Goal: Information Seeking & Learning: Learn about a topic

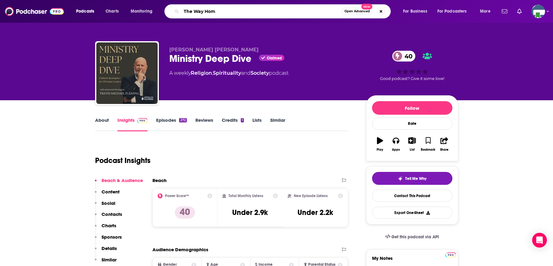
type input "The Way Home"
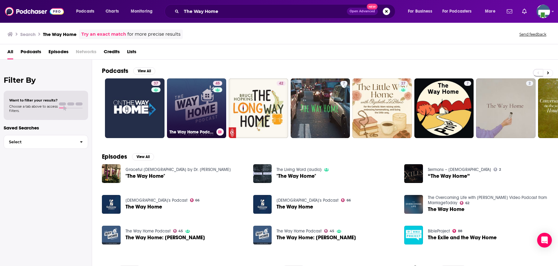
click at [202, 103] on link "45 The Way Home Podcast" at bounding box center [197, 108] width 60 height 60
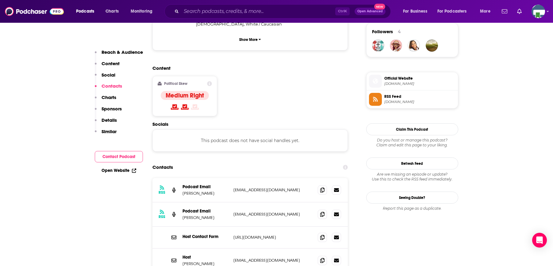
scroll to position [522, 0]
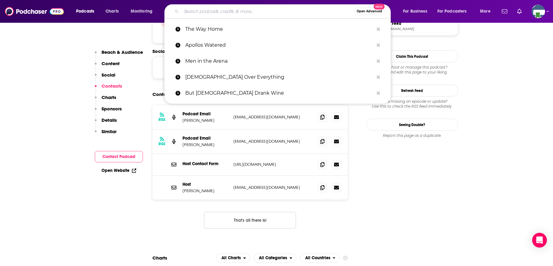
click at [233, 13] on input "Search podcasts, credits, & more..." at bounding box center [267, 11] width 173 height 10
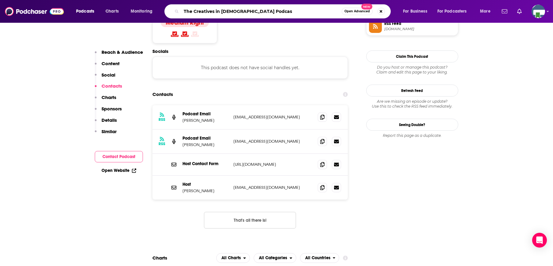
type input "The Creatives in [DEMOGRAPHIC_DATA] Podcast"
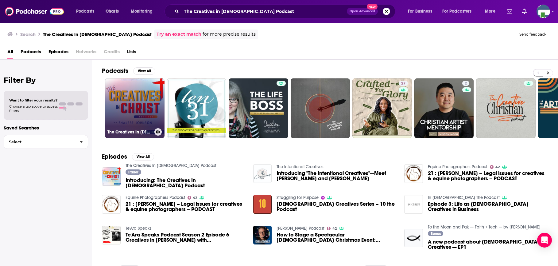
click at [137, 115] on link "The Creatives In [DEMOGRAPHIC_DATA] Podcast" at bounding box center [135, 108] width 60 height 60
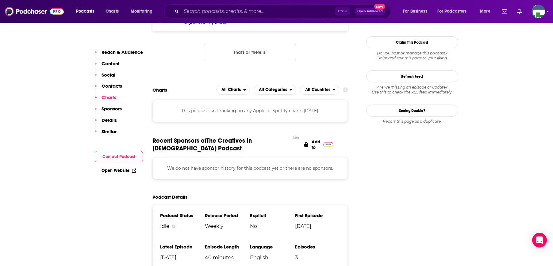
scroll to position [553, 0]
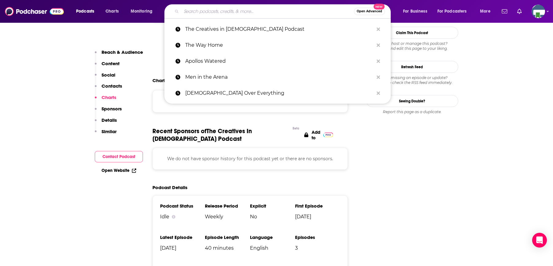
click at [238, 11] on input "Search podcasts, credits, & more..." at bounding box center [267, 11] width 173 height 10
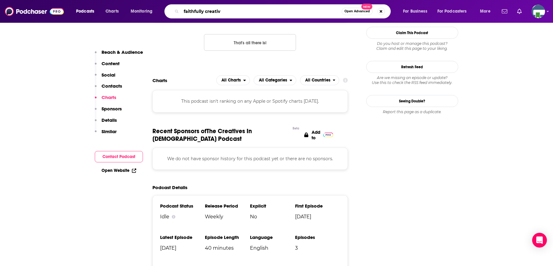
type input "faithfully creative"
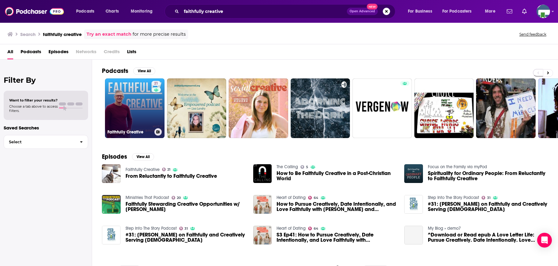
click at [150, 102] on link "21 Faithfully Creative" at bounding box center [135, 108] width 60 height 60
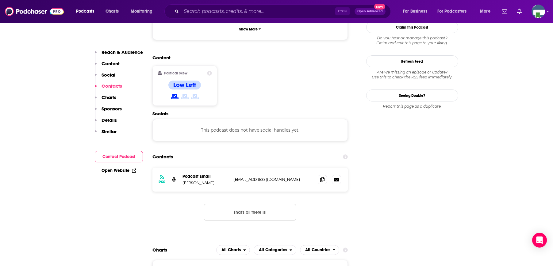
scroll to position [491, 0]
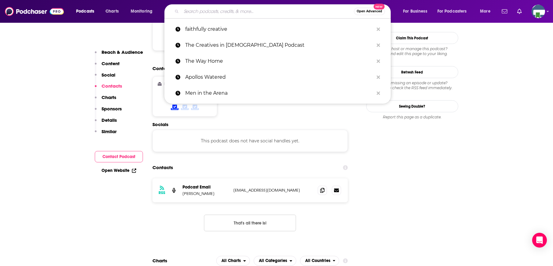
click at [245, 13] on input "Search podcasts, credits, & more..." at bounding box center [267, 11] width 173 height 10
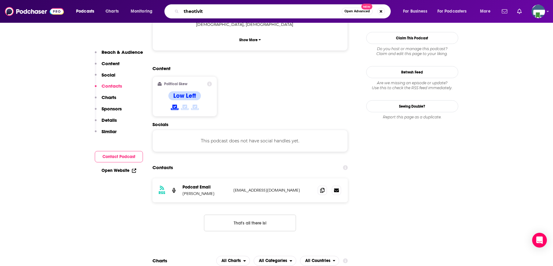
type input "theotivity"
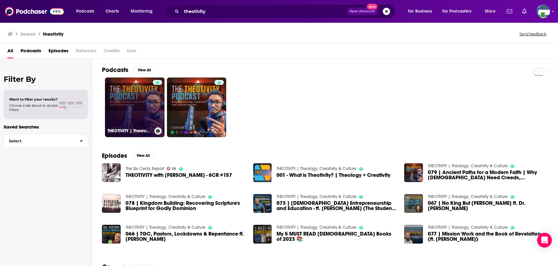
click at [135, 118] on link "THEOTIVITY | Theology, Creativity & Culture" at bounding box center [135, 107] width 60 height 60
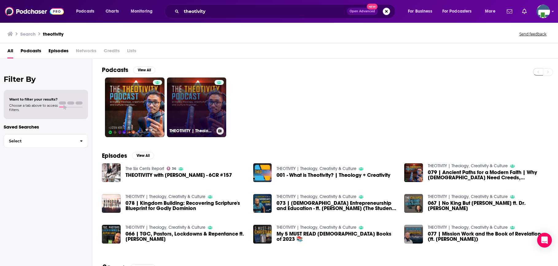
click at [191, 105] on link "THEOTIVITY | Theology, Creativity & Culture" at bounding box center [197, 107] width 60 height 60
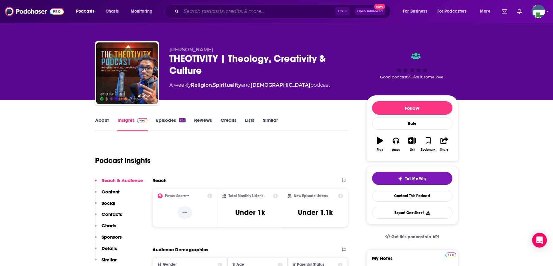
click at [231, 8] on input "Search podcasts, credits, & more..." at bounding box center [258, 11] width 154 height 10
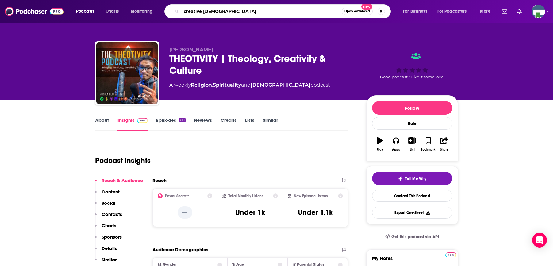
type input "creative [DEMOGRAPHIC_DATA]"
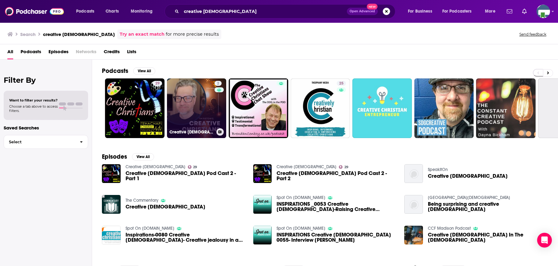
click at [199, 100] on link "2 Creative [DEMOGRAPHIC_DATA]" at bounding box center [197, 108] width 60 height 60
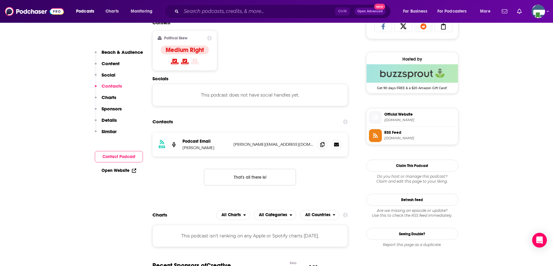
scroll to position [399, 0]
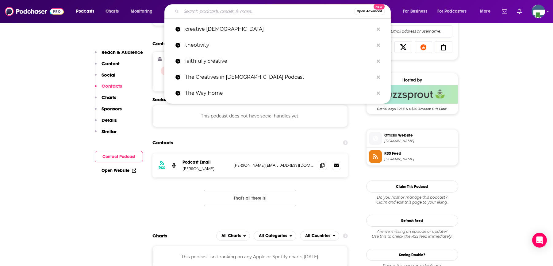
click at [208, 10] on input "Search podcasts, credits, & more..." at bounding box center [267, 11] width 173 height 10
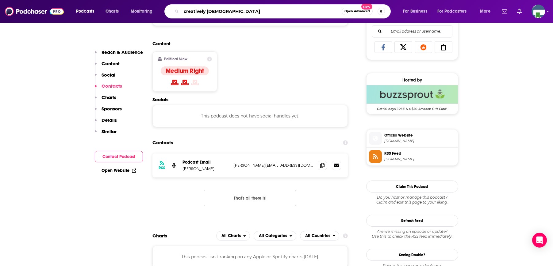
type input "creatively [DEMOGRAPHIC_DATA]"
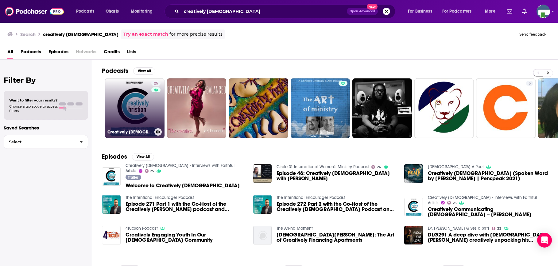
click at [145, 107] on link "25 Creatively [DEMOGRAPHIC_DATA] - Interviews with Faithful Artists" at bounding box center [135, 108] width 60 height 60
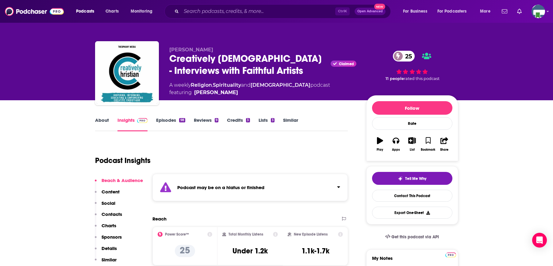
click at [206, 5] on div "Ctrl K Open Advanced New" at bounding box center [278, 11] width 227 height 14
click at [206, 9] on input "Search podcasts, credits, & more..." at bounding box center [258, 11] width 154 height 10
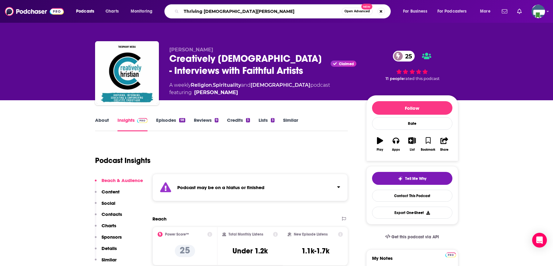
type input "Thriving [DEMOGRAPHIC_DATA] Artist"
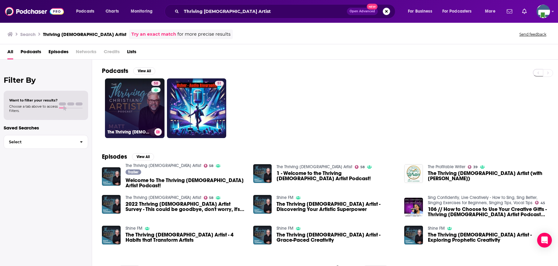
click at [149, 103] on link "58 The Thriving [DEMOGRAPHIC_DATA] Artist" at bounding box center [135, 108] width 60 height 60
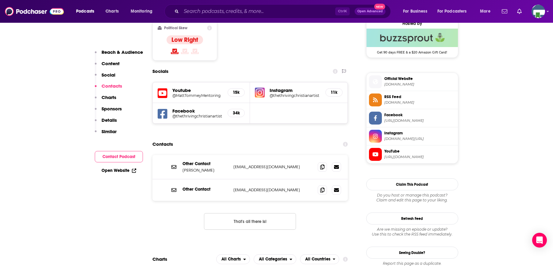
scroll to position [522, 0]
